Goal: Task Accomplishment & Management: Use online tool/utility

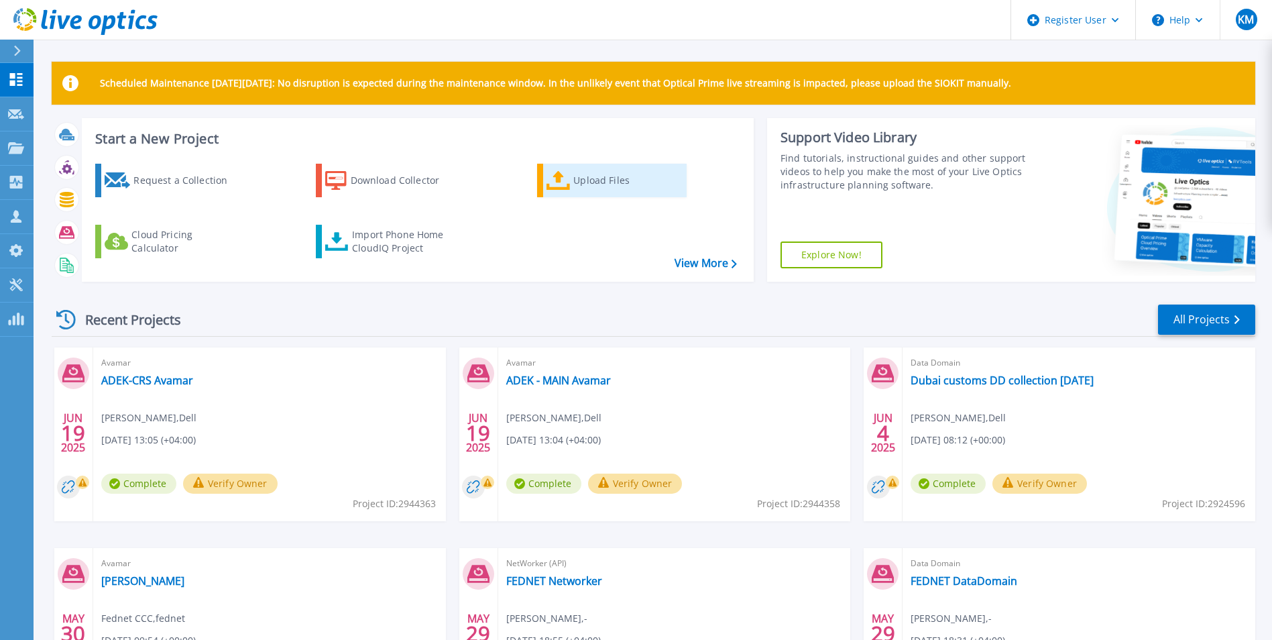
click at [583, 190] on div "Upload Files" at bounding box center [626, 180] width 107 height 27
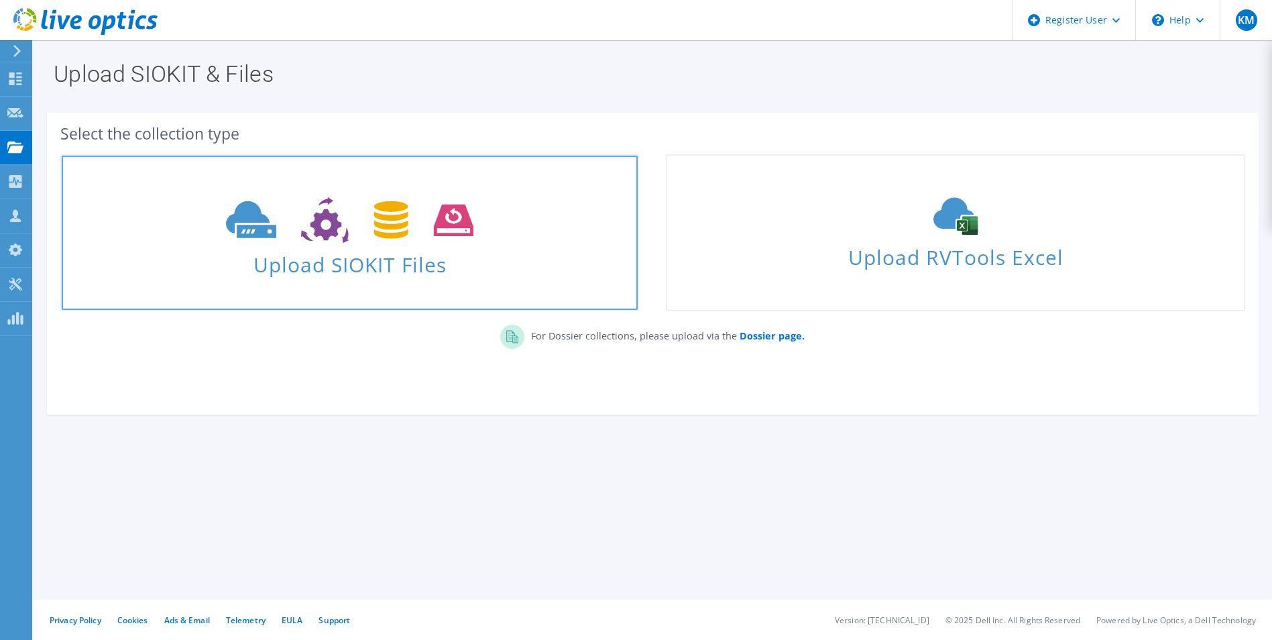
click at [418, 251] on span "Upload SIOKIT Files" at bounding box center [350, 260] width 576 height 29
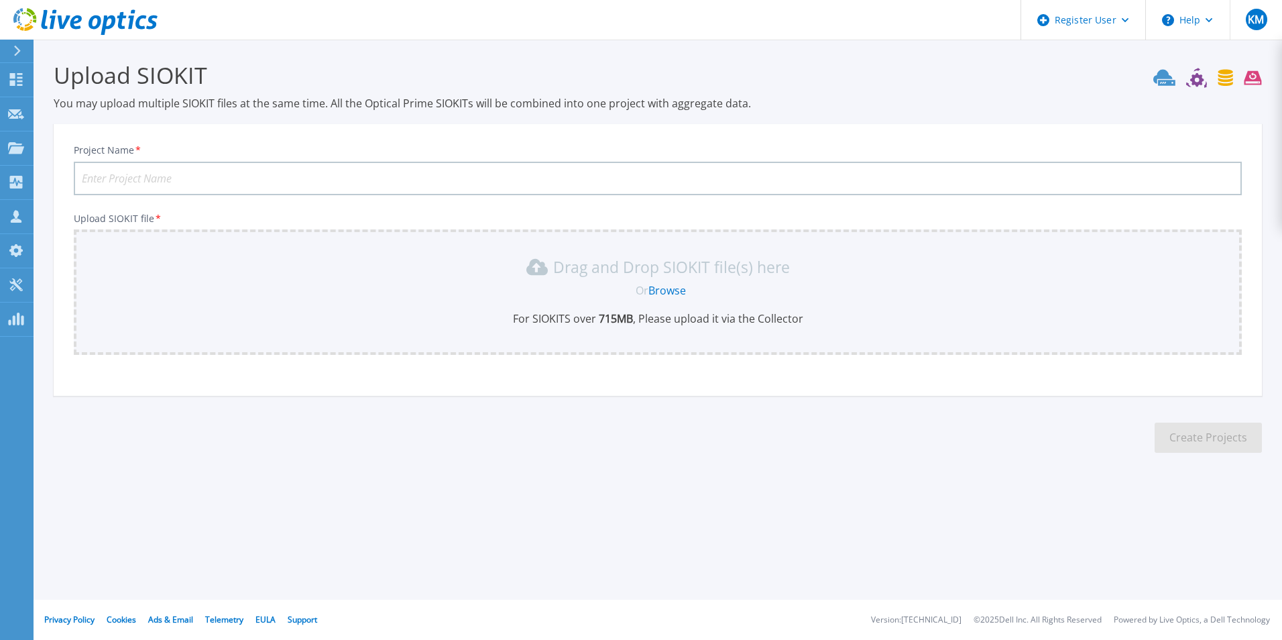
click at [667, 291] on link "Browse" at bounding box center [667, 290] width 38 height 15
drag, startPoint x: 1234, startPoint y: 1, endPoint x: 666, endPoint y: 288, distance: 636.9
click at [666, 288] on link "Browse" at bounding box center [667, 290] width 38 height 15
